Goal: Task Accomplishment & Management: Complete application form

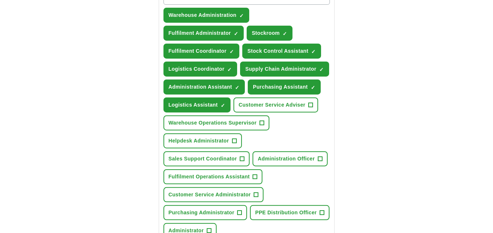
scroll to position [297, 0]
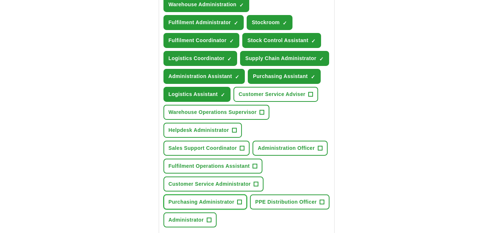
click at [238, 199] on span "+" at bounding box center [240, 202] width 4 height 6
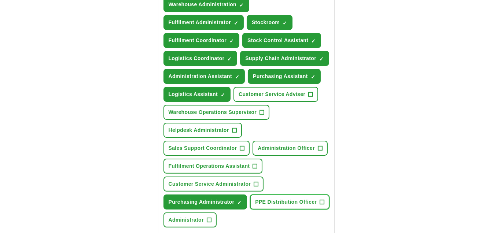
click at [321, 199] on span "+" at bounding box center [322, 202] width 4 height 6
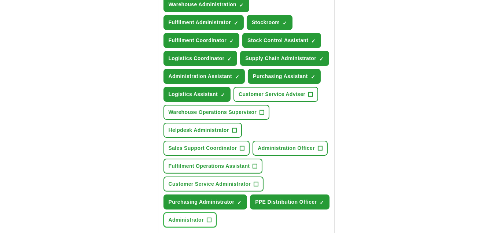
click at [210, 217] on span "+" at bounding box center [209, 220] width 4 height 6
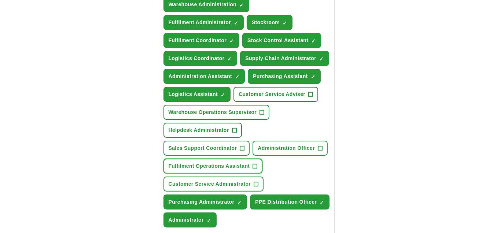
click at [257, 164] on span "+" at bounding box center [255, 167] width 4 height 6
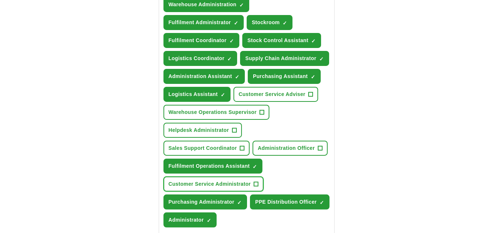
click at [256, 182] on span "+" at bounding box center [256, 185] width 4 height 6
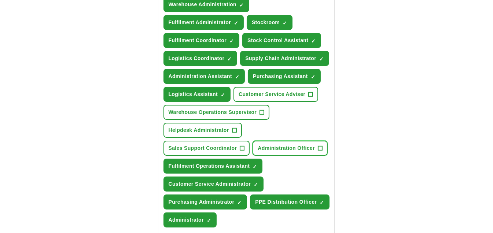
click at [319, 146] on span "+" at bounding box center [320, 149] width 4 height 6
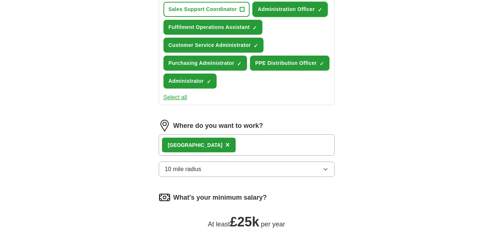
scroll to position [441, 0]
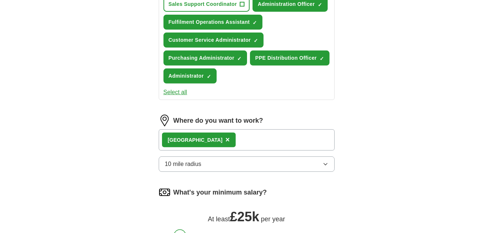
click at [327, 161] on icon "button" at bounding box center [326, 164] width 6 height 6
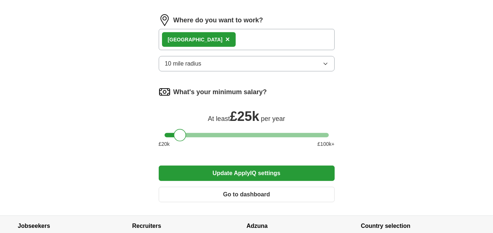
scroll to position [544, 0]
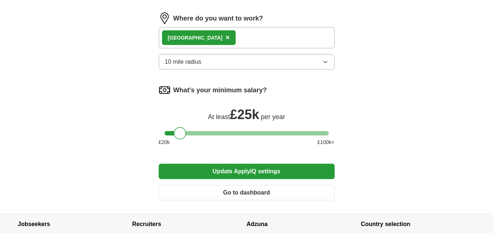
click at [219, 30] on div "Crowborough ×" at bounding box center [247, 37] width 176 height 21
click at [236, 164] on button "Update ApplyIQ settings" at bounding box center [247, 171] width 176 height 15
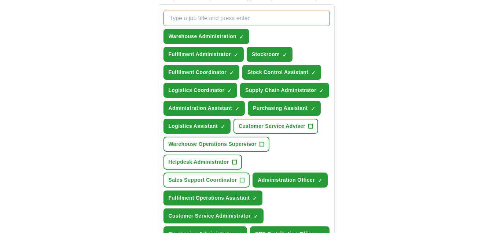
scroll to position [265, 0]
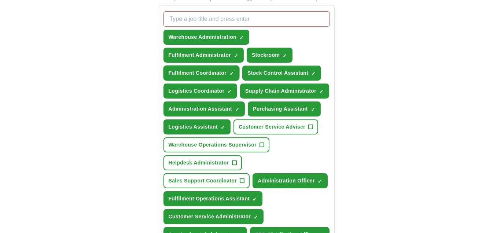
click at [0, 0] on span "×" at bounding box center [0, 0] width 0 height 0
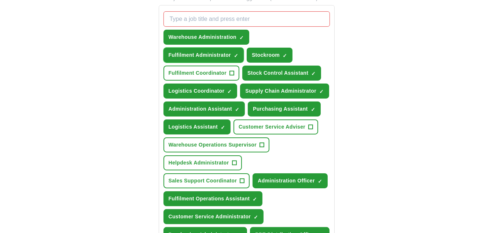
click at [0, 0] on span "×" at bounding box center [0, 0] width 0 height 0
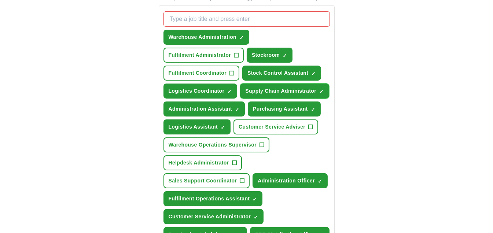
click at [0, 0] on span "×" at bounding box center [0, 0] width 0 height 0
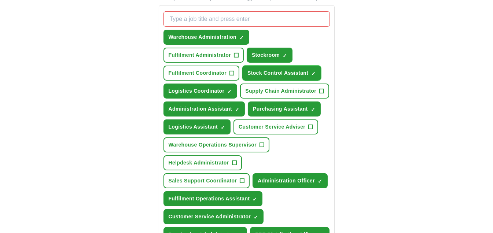
click at [0, 0] on span "×" at bounding box center [0, 0] width 0 height 0
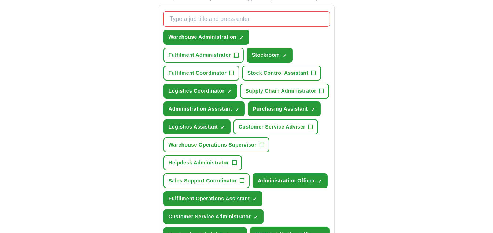
click at [0, 0] on span "×" at bounding box center [0, 0] width 0 height 0
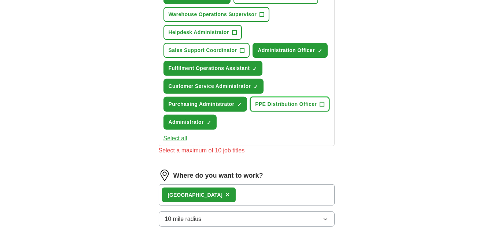
scroll to position [397, 0]
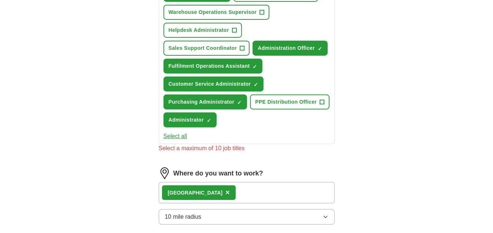
click at [326, 214] on icon "button" at bounding box center [326, 217] width 6 height 6
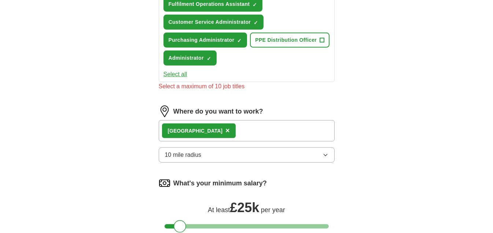
scroll to position [462, 0]
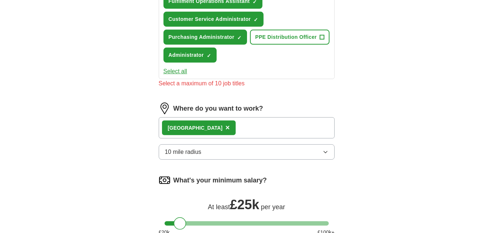
click at [322, 146] on button "10 mile radius" at bounding box center [247, 151] width 176 height 15
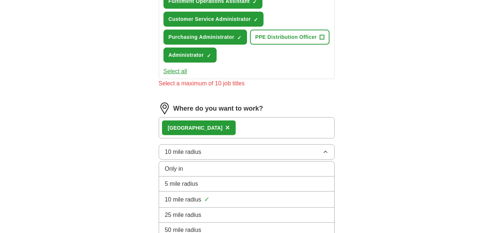
click at [197, 165] on div "Only in" at bounding box center [247, 169] width 164 height 9
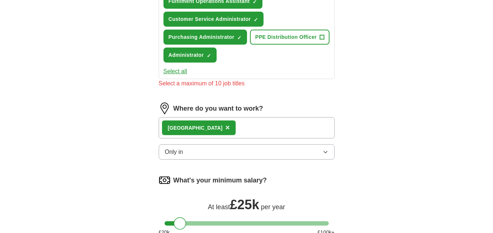
click at [325, 144] on button "Only in" at bounding box center [247, 151] width 176 height 15
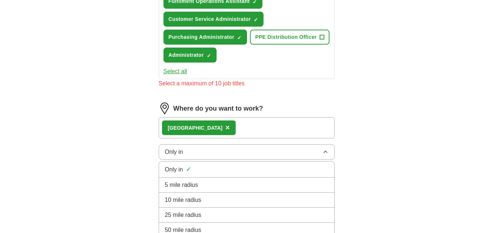
click at [325, 144] on button "Only in" at bounding box center [247, 151] width 176 height 15
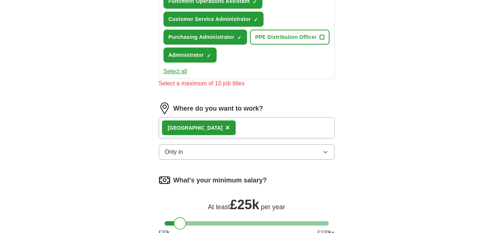
click at [260, 124] on div "Crowborough ×" at bounding box center [247, 127] width 176 height 21
click at [315, 147] on button "Only in" at bounding box center [247, 151] width 176 height 15
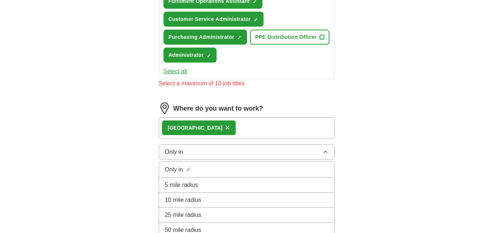
click at [212, 211] on div "25 mile radius" at bounding box center [247, 215] width 164 height 9
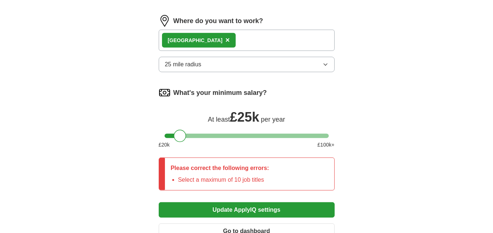
scroll to position [577, 0]
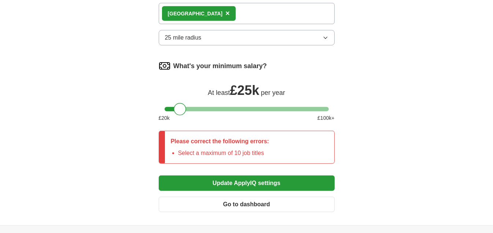
click at [250, 176] on button "Update ApplyIQ settings" at bounding box center [247, 183] width 176 height 15
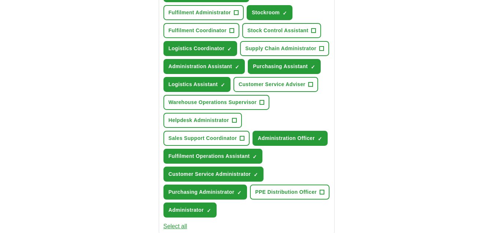
scroll to position [305, 0]
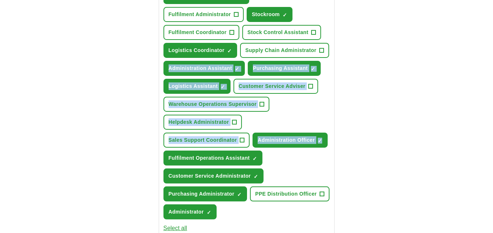
drag, startPoint x: 493, startPoint y: 95, endPoint x: 490, endPoint y: 85, distance: 10.8
click at [490, 85] on div "ApplyIQ Let ApplyIQ do the hard work of searching and applying for jobs. Just t…" at bounding box center [246, 107] width 493 height 780
click at [480, 93] on div "ApplyIQ Let ApplyIQ do the hard work of searching and applying for jobs. Just t…" at bounding box center [246, 107] width 469 height 780
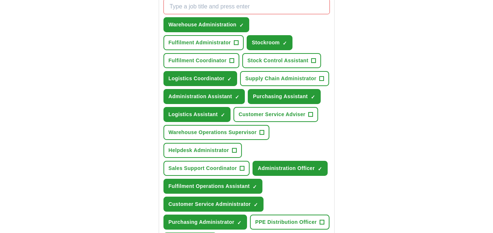
scroll to position [289, 0]
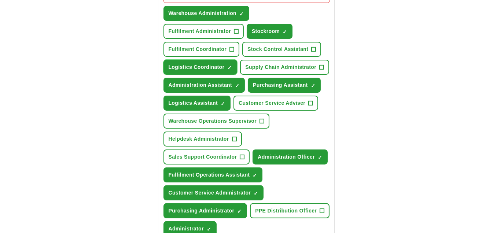
click at [0, 0] on span "×" at bounding box center [0, 0] width 0 height 0
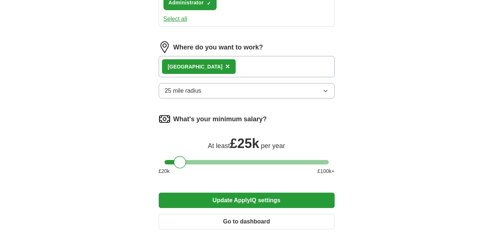
scroll to position [519, 0]
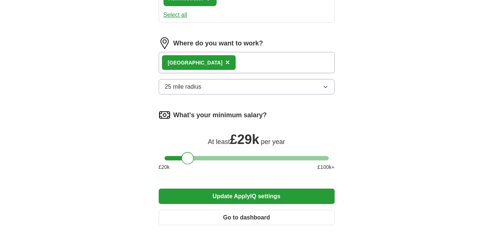
click at [187, 156] on div at bounding box center [247, 158] width 164 height 4
click at [181, 156] on div at bounding box center [247, 158] width 164 height 4
click at [227, 189] on button "Update ApplyIQ settings" at bounding box center [247, 196] width 176 height 15
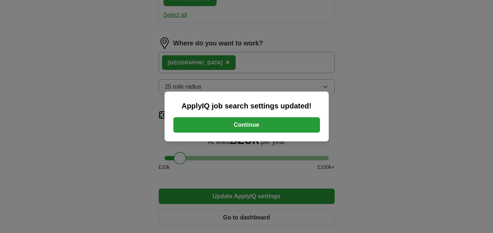
click at [248, 125] on button "Continue" at bounding box center [246, 124] width 147 height 15
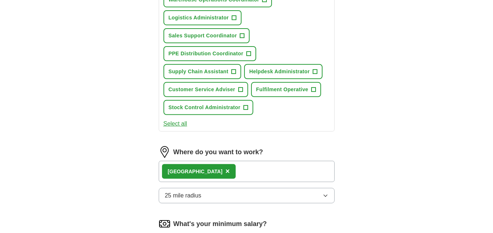
scroll to position [412, 0]
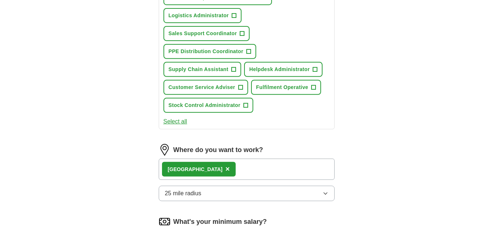
click at [327, 191] on icon "button" at bounding box center [326, 194] width 6 height 6
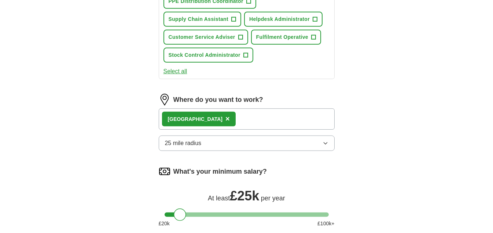
scroll to position [471, 0]
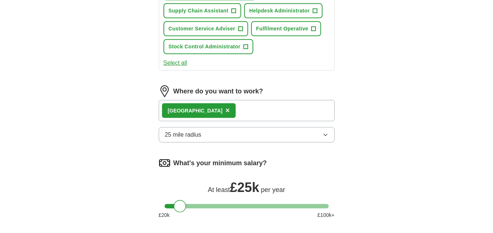
click at [324, 134] on icon "button" at bounding box center [325, 135] width 3 height 2
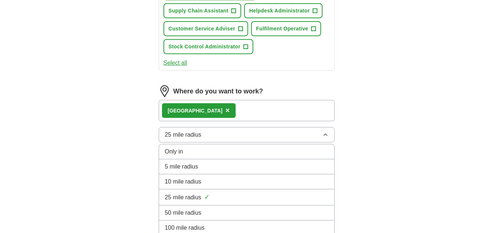
click at [220, 177] on div "10 mile radius" at bounding box center [247, 181] width 164 height 9
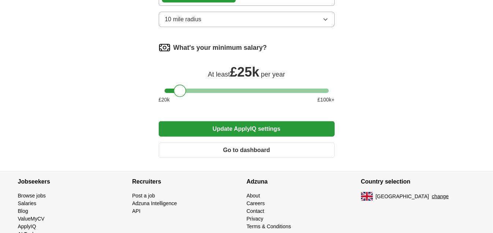
scroll to position [588, 0]
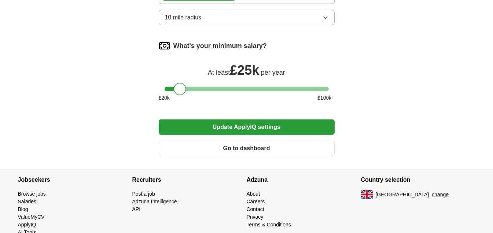
click at [274, 120] on button "Update ApplyIQ settings" at bounding box center [247, 127] width 176 height 15
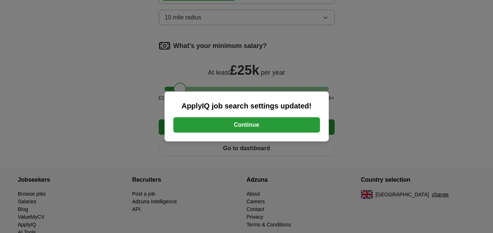
click at [274, 120] on button "Continue" at bounding box center [246, 124] width 147 height 15
